Goal: Task Accomplishment & Management: Use online tool/utility

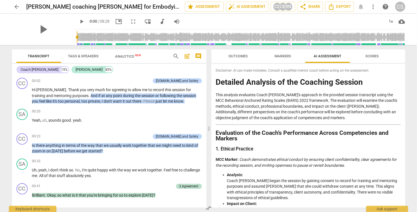
click at [15, 6] on span "arrow_back" at bounding box center [17, 6] width 7 height 7
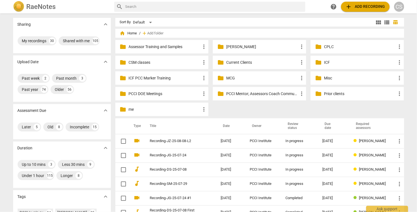
click at [232, 62] on p "Current Clients" at bounding box center [262, 62] width 72 height 6
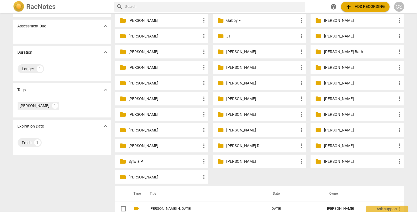
scroll to position [73, 0]
click at [137, 146] on p "[PERSON_NAME]" at bounding box center [165, 146] width 72 height 6
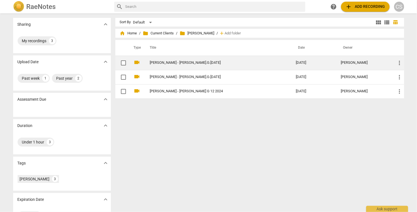
click at [161, 63] on link "[PERSON_NAME] - [PERSON_NAME].G.[DATE]" at bounding box center [213, 63] width 126 height 4
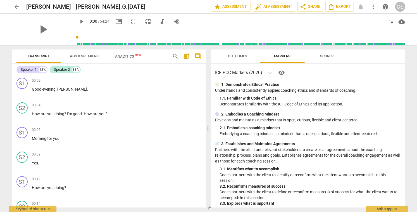
click at [374, 6] on span "more_vert" at bounding box center [373, 6] width 7 height 7
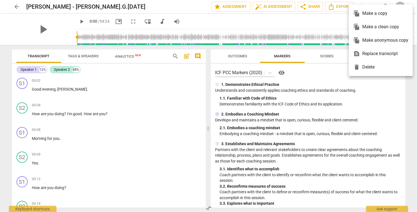
click at [372, 14] on div "file_copy Make a copy" at bounding box center [380, 13] width 55 height 13
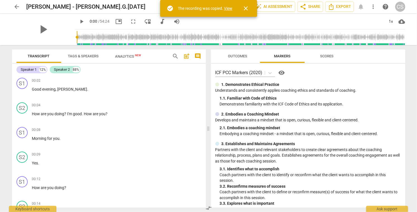
click at [228, 9] on link "View" at bounding box center [228, 8] width 8 height 4
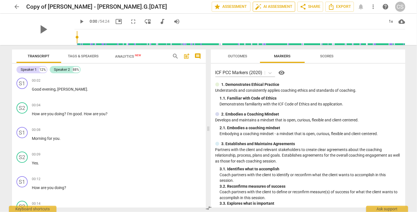
click at [280, 6] on span "auto_fix_high AI Assessment" at bounding box center [273, 6] width 37 height 7
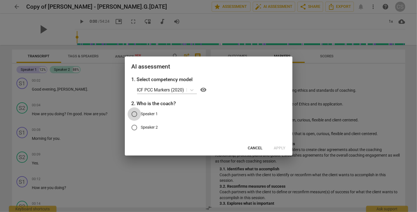
click at [134, 112] on input "Speaker 1" at bounding box center [134, 113] width 13 height 13
radio input "true"
click at [281, 147] on span "Apply" at bounding box center [280, 148] width 12 height 6
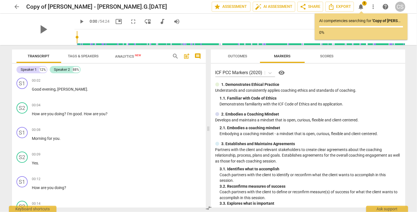
click at [125, 55] on span "Analytics New" at bounding box center [128, 56] width 26 height 4
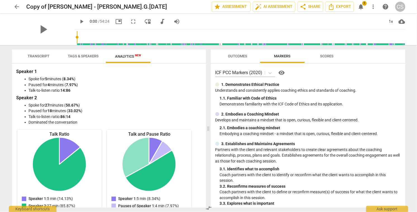
click at [362, 5] on span "1" at bounding box center [364, 3] width 4 height 4
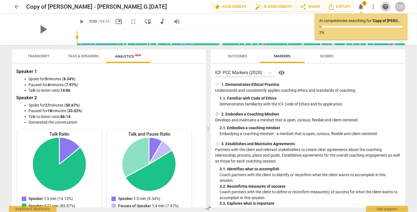
click at [386, 6] on span "help" at bounding box center [385, 6] width 7 height 7
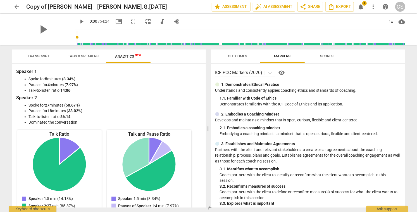
click at [361, 5] on span "notifications" at bounding box center [361, 6] width 7 height 7
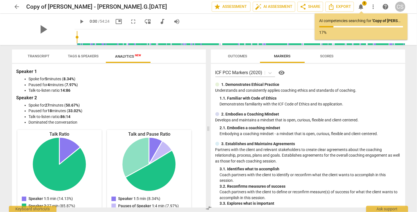
click at [42, 55] on span "Transcript" at bounding box center [39, 56] width 22 height 4
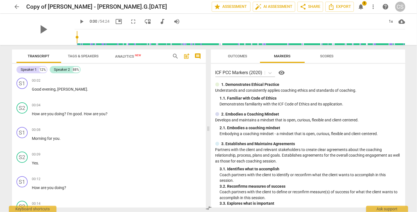
click at [360, 7] on span "notifications" at bounding box center [361, 6] width 7 height 7
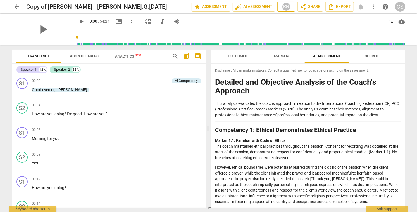
click at [285, 8] on div "RN" at bounding box center [286, 7] width 8 height 8
click at [271, 154] on div at bounding box center [208, 106] width 417 height 212
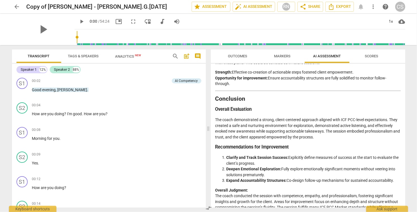
scroll to position [806, 0]
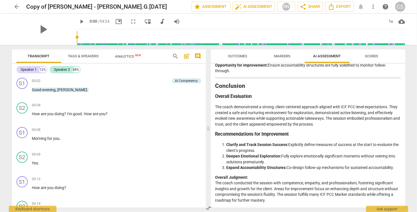
click at [323, 166] on li "Expand Accountability Structures: Co-design follow-up mechanisms for sustained …" at bounding box center [313, 167] width 174 height 6
click at [317, 166] on li "Expand Accountability Structures: Co-design follow-up mechanisms for sustained …" at bounding box center [313, 167] width 174 height 6
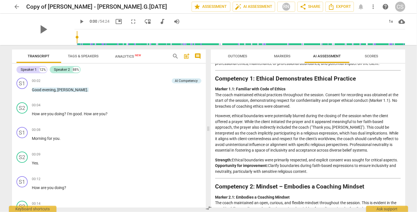
scroll to position [0, 0]
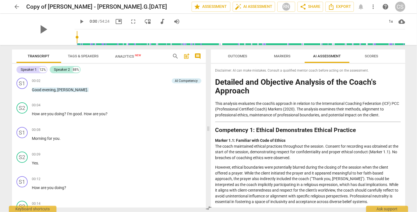
click at [372, 55] on span "Scores" at bounding box center [371, 56] width 13 height 4
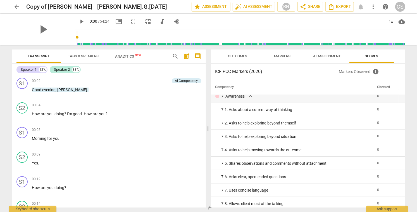
scroll to position [391, 0]
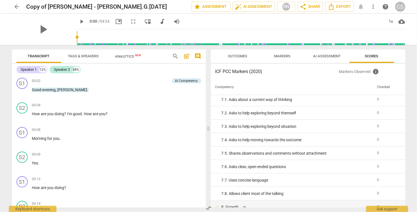
click at [237, 56] on span "Outcomes" at bounding box center [237, 56] width 19 height 4
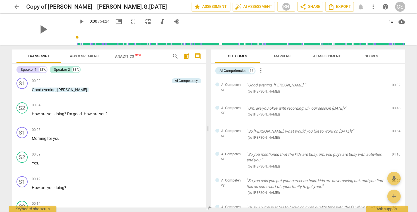
click at [279, 57] on span "Markers" at bounding box center [282, 56] width 16 height 4
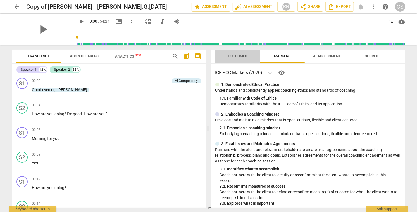
click at [242, 55] on span "Outcomes" at bounding box center [237, 56] width 19 height 4
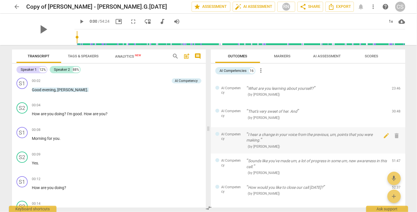
scroll to position [274, 0]
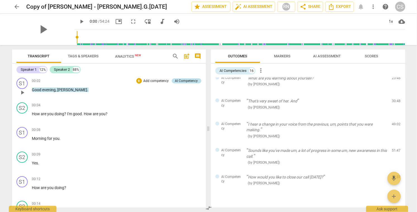
click at [186, 80] on div "AI Competency" at bounding box center [186, 80] width 23 height 5
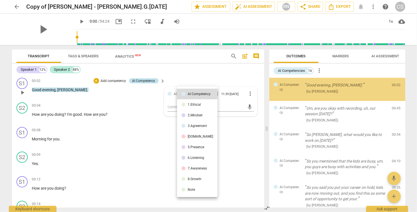
scroll to position [0, 0]
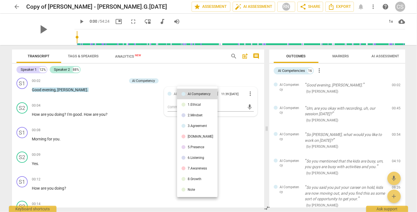
click at [212, 74] on div at bounding box center [208, 106] width 417 height 212
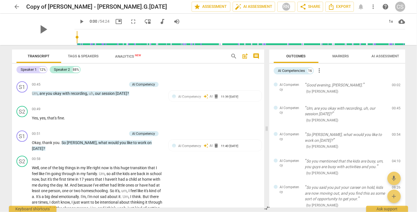
scroll to position [243, 0]
click at [206, 177] on div "S2 play_arrow pause 00:58 + Add competency keyboard_arrow_right Well , one of t…" at bounding box center [138, 188] width 252 height 71
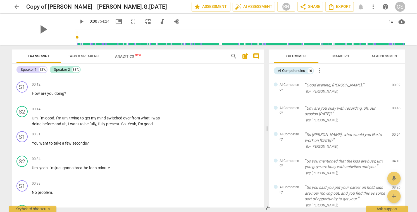
scroll to position [0, 0]
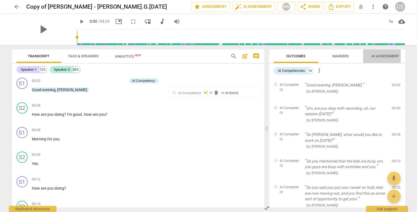
click at [388, 55] on span "AI Assessment" at bounding box center [385, 56] width 28 height 4
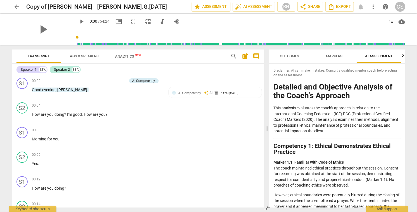
scroll to position [0, 7]
click at [287, 5] on div "RN" at bounding box center [286, 7] width 8 height 8
click at [285, 34] on input "checkbox" at bounding box center [285, 33] width 13 height 13
checkbox input "false"
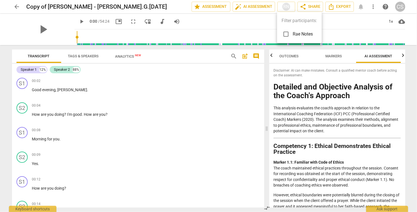
click at [217, 96] on div at bounding box center [208, 106] width 417 height 212
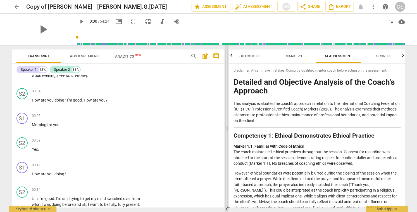
scroll to position [0, 0]
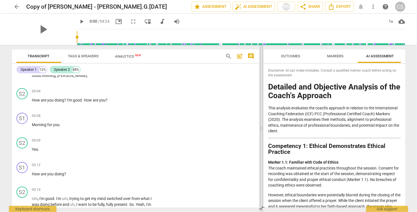
drag, startPoint x: 267, startPoint y: 130, endPoint x: 261, endPoint y: 133, distance: 6.0
click at [261, 133] on span at bounding box center [261, 128] width 3 height 167
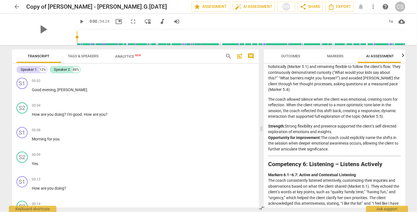
click at [16, 5] on span "arrow_back" at bounding box center [17, 6] width 7 height 7
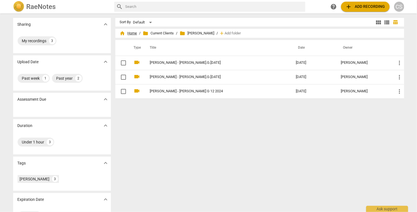
click at [133, 32] on span "home Home" at bounding box center [128, 33] width 17 height 6
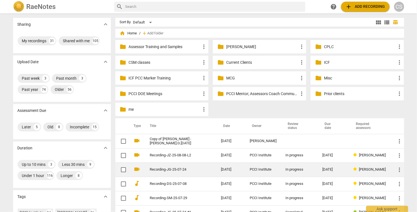
click at [323, 168] on div "[DATE]" at bounding box center [333, 169] width 22 height 4
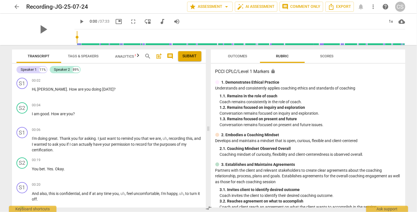
click at [373, 5] on span "more_vert" at bounding box center [373, 6] width 7 height 7
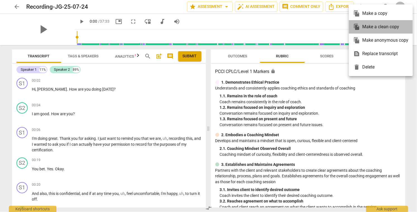
click at [370, 26] on div "file_copy Make a clean copy" at bounding box center [380, 26] width 55 height 13
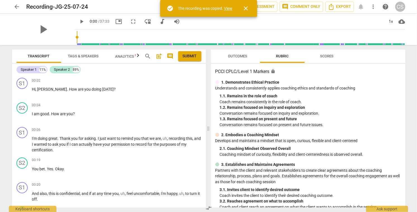
click at [229, 9] on link "View" at bounding box center [228, 8] width 8 height 4
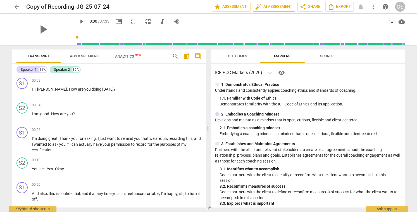
click at [278, 6] on span "auto_fix_high AI Assessment" at bounding box center [273, 6] width 37 height 7
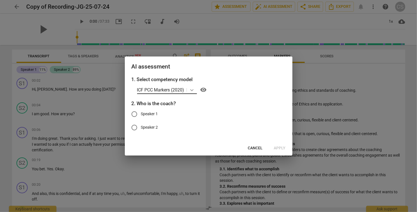
click at [192, 90] on icon at bounding box center [192, 90] width 6 height 6
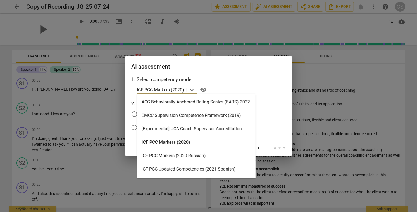
click at [190, 102] on div "ACC Behaviorally Anchored Rating Scales (BARS) 2022" at bounding box center [196, 101] width 118 height 13
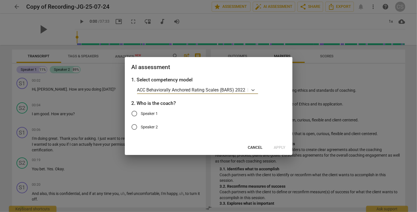
click at [135, 113] on input "Speaker 1" at bounding box center [134, 113] width 13 height 13
radio input "true"
click at [280, 147] on span "Apply" at bounding box center [280, 148] width 12 height 6
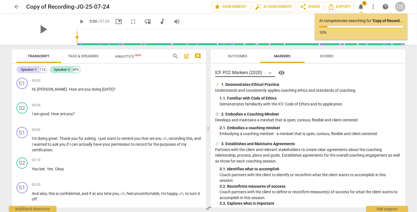
click at [269, 73] on icon at bounding box center [269, 73] width 3 height 2
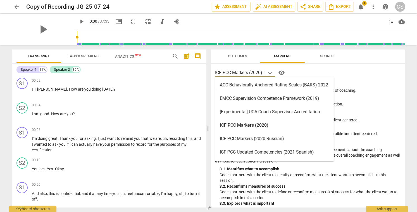
click at [260, 83] on div "ACC Behaviorally Anchored Rating Scales (BARS) 2022" at bounding box center [274, 84] width 118 height 13
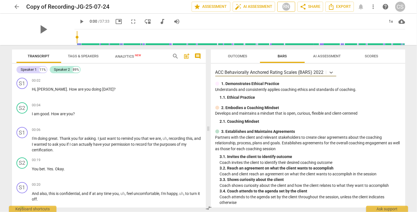
click at [287, 5] on div "RN" at bounding box center [286, 7] width 8 height 8
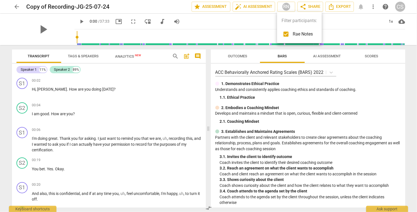
click at [325, 55] on div at bounding box center [208, 106] width 417 height 212
click at [325, 55] on span "AI Assessment" at bounding box center [327, 56] width 28 height 4
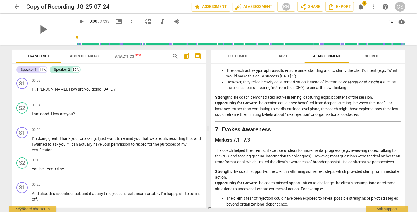
scroll to position [515, 0]
click at [315, 149] on div "Session Assessment This analysis evaluates the coach's approach, based on the I…" at bounding box center [307, 65] width 185 height 1005
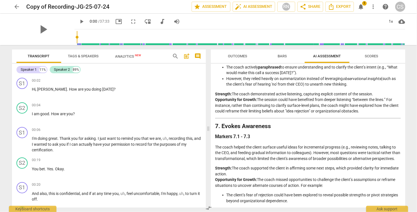
scroll to position [519, 0]
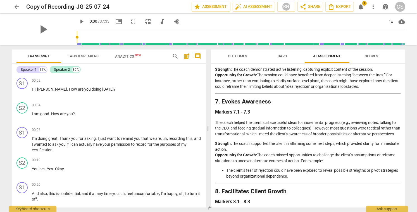
click at [315, 149] on div "Session Assessment This analysis evaluates the coach's approach, based on the I…" at bounding box center [307, 38] width 185 height 1005
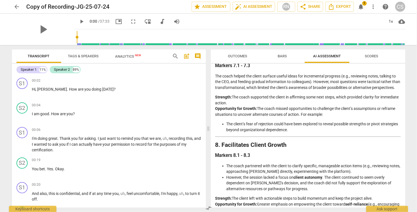
scroll to position [591, 0]
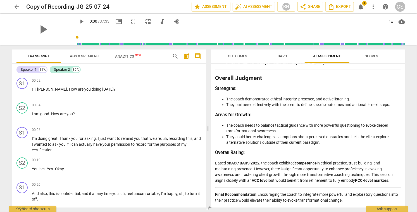
scroll to position [891, 0]
click at [16, 5] on span "arrow_back" at bounding box center [17, 6] width 7 height 7
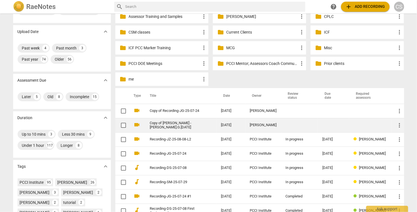
scroll to position [32, 0]
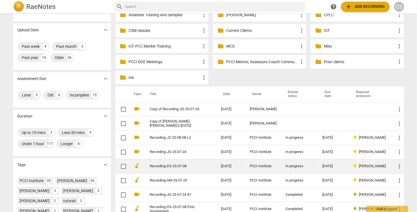
click at [281, 167] on td "In progress" at bounding box center [299, 166] width 37 height 14
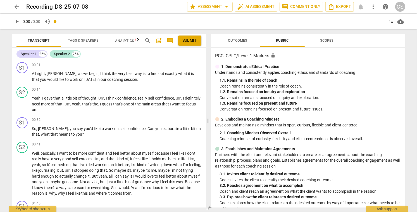
click at [373, 6] on span "more_vert" at bounding box center [373, 6] width 7 height 7
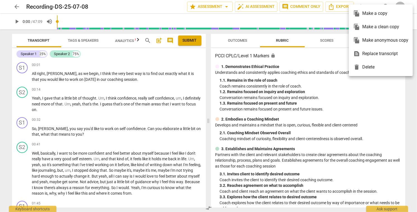
click at [374, 27] on div "file_copy Make a clean copy" at bounding box center [380, 26] width 55 height 13
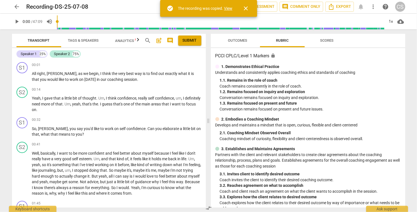
click at [228, 8] on link "View" at bounding box center [228, 8] width 8 height 4
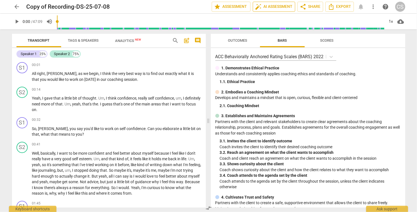
click at [285, 6] on span "auto_fix_high AI Assessment" at bounding box center [273, 6] width 37 height 7
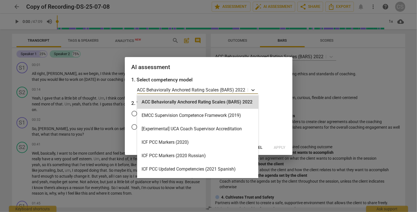
click at [253, 89] on icon at bounding box center [253, 90] width 6 height 6
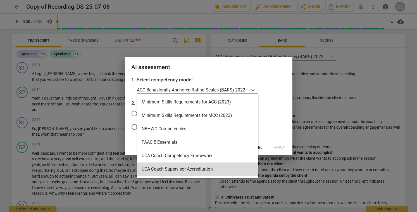
scroll to position [173, 0]
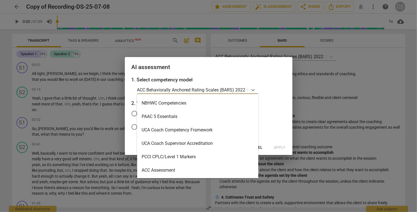
click at [199, 156] on div "PCCI CPLC/Level 1 Markers" at bounding box center [197, 156] width 121 height 13
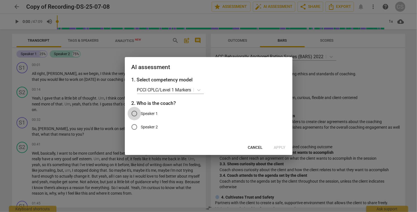
click at [134, 112] on input "Speaker 1" at bounding box center [134, 113] width 13 height 13
radio input "true"
click at [282, 147] on span "Apply" at bounding box center [280, 148] width 12 height 6
